Goal: Task Accomplishment & Management: Manage account settings

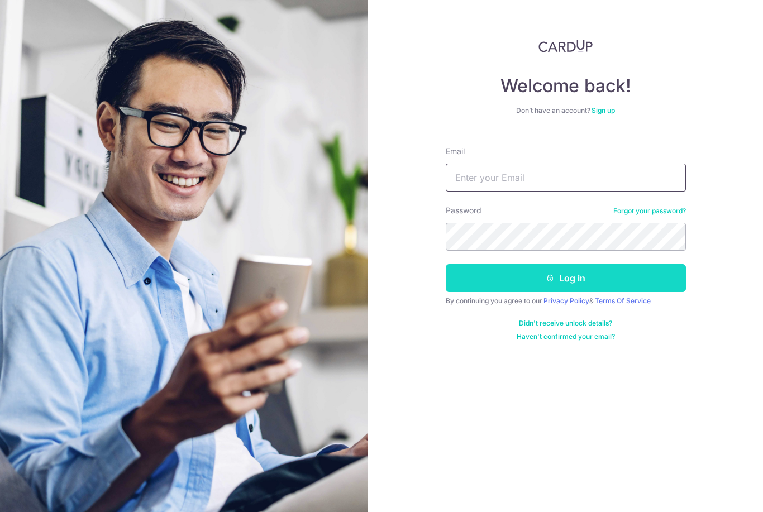
type input "[PERSON_NAME][EMAIL_ADDRESS][DOMAIN_NAME]"
click at [565, 278] on button "Log in" at bounding box center [565, 278] width 240 height 28
click at [500, 281] on button "Log in" at bounding box center [565, 278] width 240 height 28
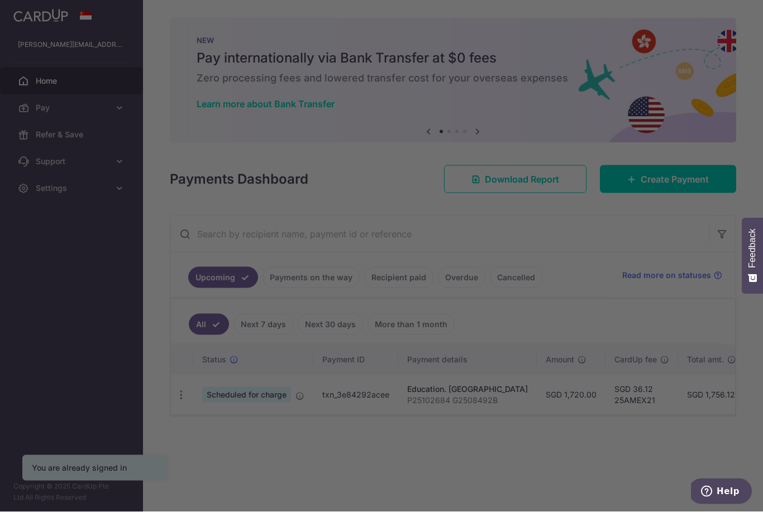
scroll to position [33, 0]
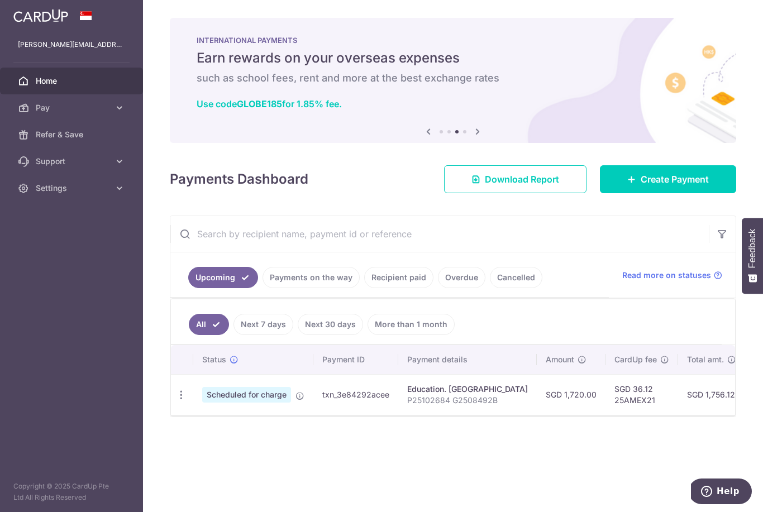
click at [536, 399] on td "SGD 1,720.00" at bounding box center [570, 394] width 69 height 41
click at [536, 400] on td "SGD 1,720.00" at bounding box center [570, 394] width 69 height 41
